Goal: Task Accomplishment & Management: Manage account settings

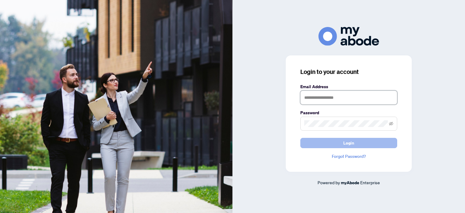
type input "**********"
click at [338, 142] on button "Login" at bounding box center [348, 143] width 97 height 10
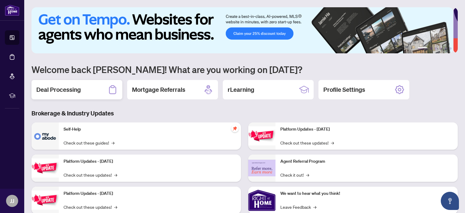
click at [69, 88] on h2 "Deal Processing" at bounding box center [58, 89] width 44 height 8
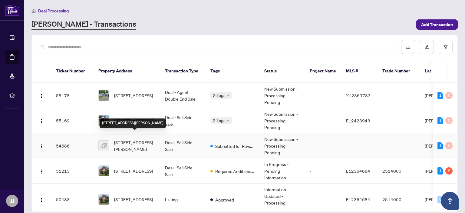
click at [125, 139] on span "[STREET_ADDRESS][PERSON_NAME]" at bounding box center [134, 145] width 41 height 13
click at [125, 135] on main "Deal Processing [PERSON_NAME] - Transactions Add Transaction Ticket Number Prop…" at bounding box center [244, 106] width 440 height 213
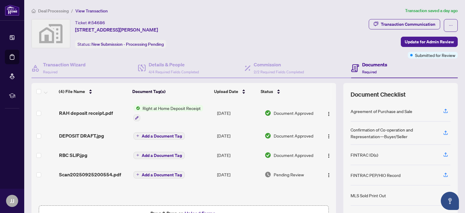
click at [157, 107] on span "Right at Home Deposit Receipt" at bounding box center [171, 108] width 63 height 7
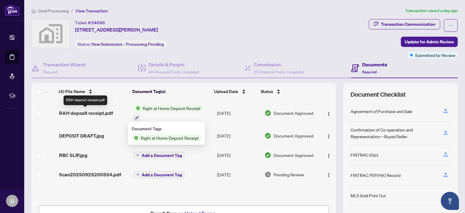
click at [75, 112] on span "RAH deposit receipt.pdf" at bounding box center [86, 112] width 54 height 7
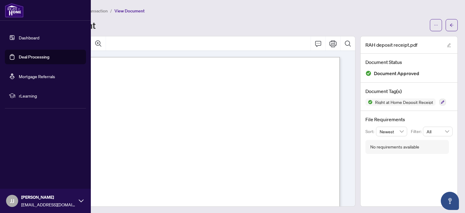
click at [26, 38] on link "Dashboard" at bounding box center [29, 37] width 21 height 5
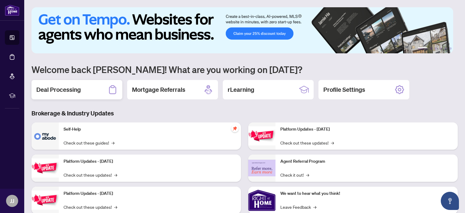
click at [73, 86] on h2 "Deal Processing" at bounding box center [58, 89] width 44 height 8
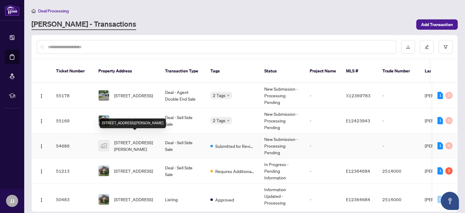
click at [121, 139] on span "[STREET_ADDRESS][PERSON_NAME]" at bounding box center [134, 145] width 41 height 13
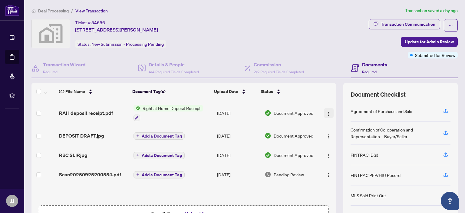
click at [326, 113] on img "button" at bounding box center [328, 113] width 5 height 5
click at [326, 114] on img "button" at bounding box center [328, 113] width 5 height 5
click at [326, 113] on img "button" at bounding box center [328, 113] width 5 height 5
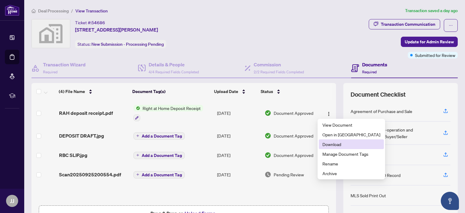
click at [334, 145] on span "Download" at bounding box center [351, 144] width 58 height 7
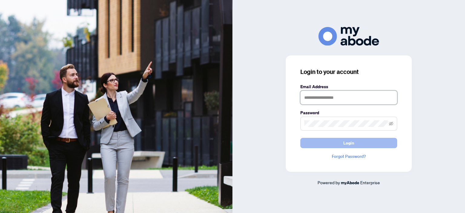
type input "**********"
click at [348, 142] on span "Login" at bounding box center [348, 143] width 11 height 10
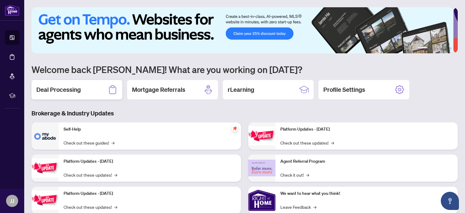
click at [70, 90] on h2 "Deal Processing" at bounding box center [58, 89] width 44 height 8
click at [70, 90] on main "1 2 3 4 5 6 Welcome back James! What are you working on today? Deal Processing …" at bounding box center [244, 106] width 440 height 213
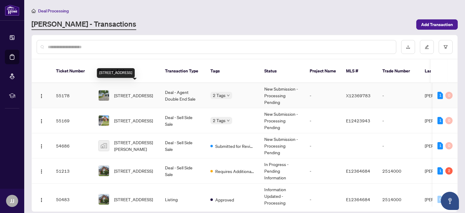
click at [121, 92] on span "[STREET_ADDRESS]" at bounding box center [133, 95] width 39 height 7
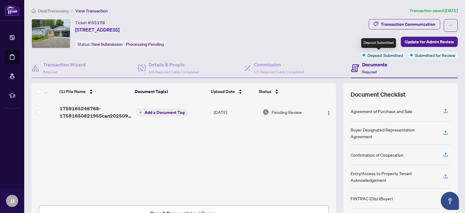
click at [367, 55] on span "Deposit Submitted" at bounding box center [384, 55] width 35 height 7
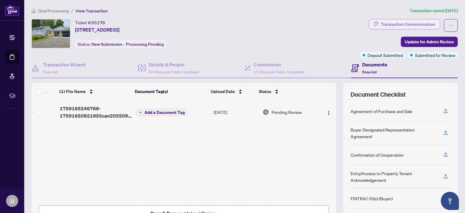
click at [397, 24] on div "Transaction Communication" at bounding box center [407, 24] width 54 height 10
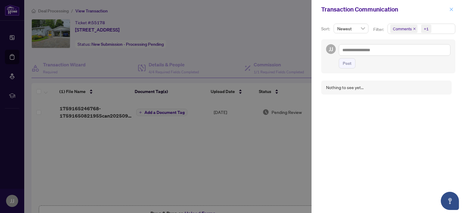
click at [450, 10] on icon "close" at bounding box center [451, 9] width 4 height 4
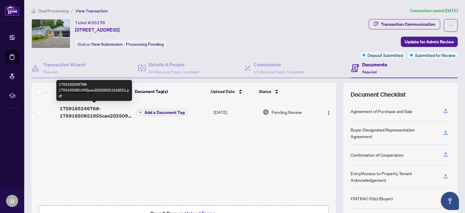
click at [80, 111] on span "1759165246768-1759165082195Scan202509251918551.pdf" at bounding box center [96, 112] width 72 height 15
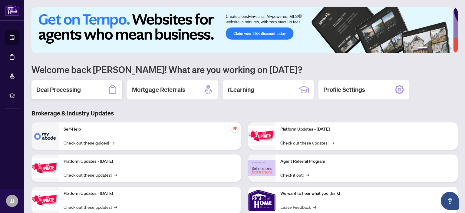
click at [59, 88] on h2 "Deal Processing" at bounding box center [58, 89] width 44 height 8
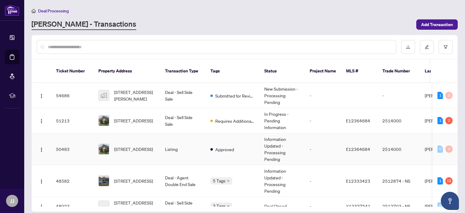
scroll to position [60, 0]
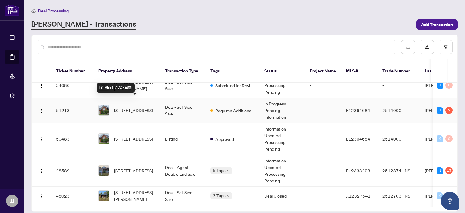
click at [131, 107] on span "[STREET_ADDRESS]" at bounding box center [133, 110] width 39 height 7
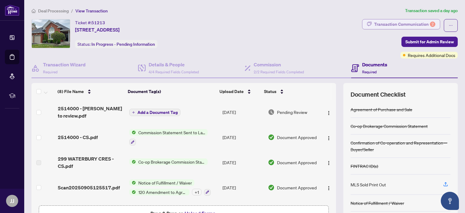
click at [404, 24] on div "Transaction Communication 2" at bounding box center [404, 24] width 61 height 10
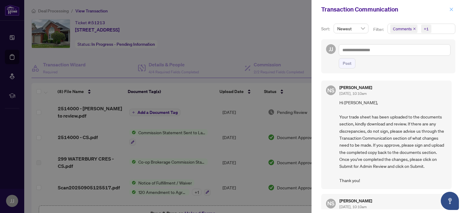
click at [451, 9] on icon "close" at bounding box center [450, 9] width 3 height 3
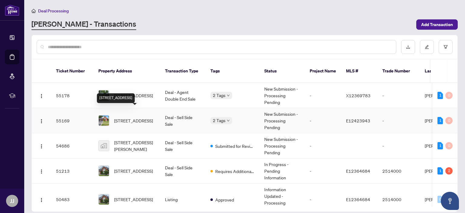
click at [129, 117] on span "[STREET_ADDRESS]" at bounding box center [133, 120] width 39 height 7
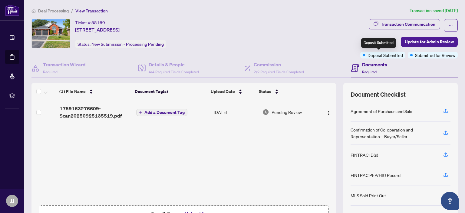
click at [382, 43] on div "Deposit Submitted" at bounding box center [378, 43] width 35 height 10
click at [326, 46] on div "Ticket #: 55169 311 Waterbury Cres, Scugog, Ontario L9L 1S5, Canada Status: New…" at bounding box center [194, 33] width 326 height 29
